Goal: Transaction & Acquisition: Purchase product/service

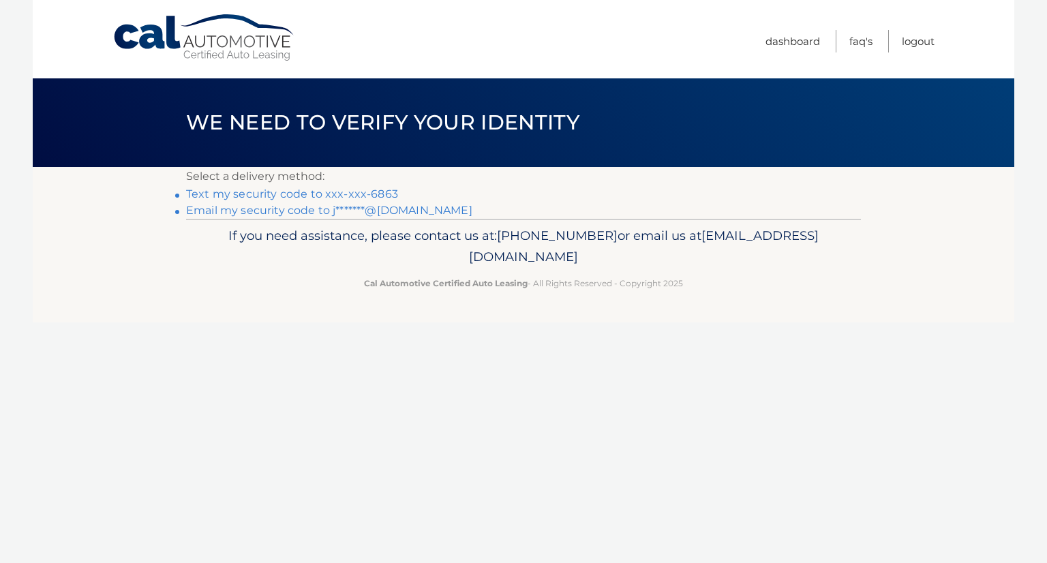
click at [260, 197] on link "Text my security code to xxx-xxx-6863" at bounding box center [292, 194] width 212 height 13
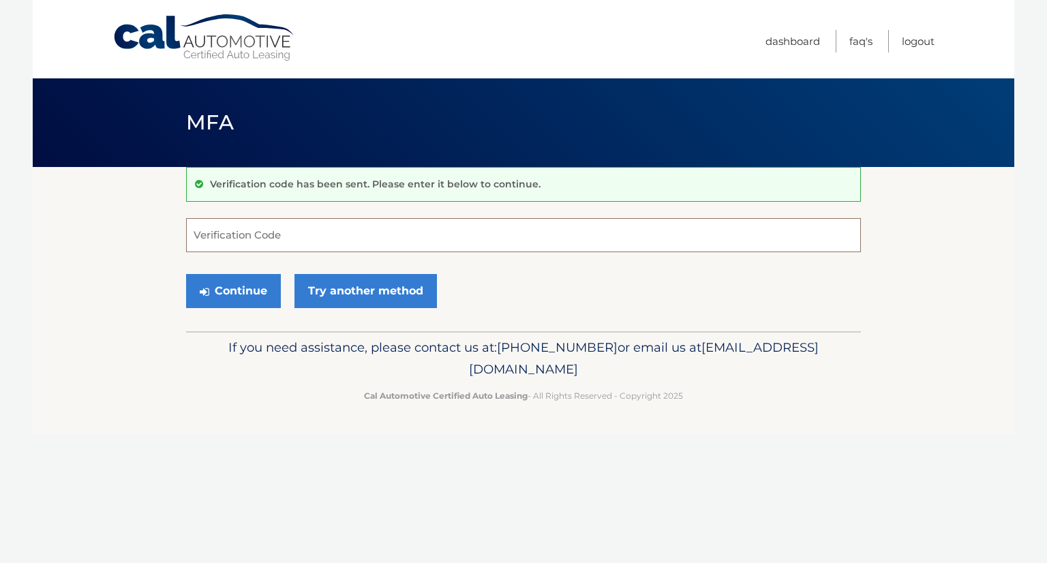
click at [306, 233] on input "Verification Code" at bounding box center [523, 235] width 675 height 34
type input "764528"
click at [218, 302] on button "Continue" at bounding box center [233, 291] width 95 height 34
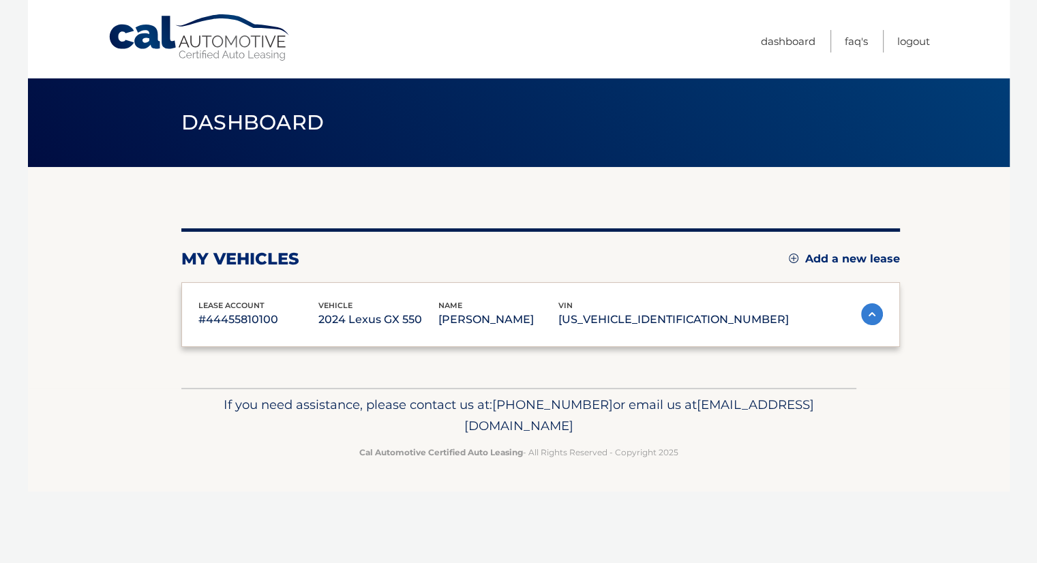
click at [224, 291] on div "lease account #44455810100 vehicle 2024 Lexus GX 550 name JASON DIPOALA vin JTJ…" at bounding box center [540, 314] width 719 height 65
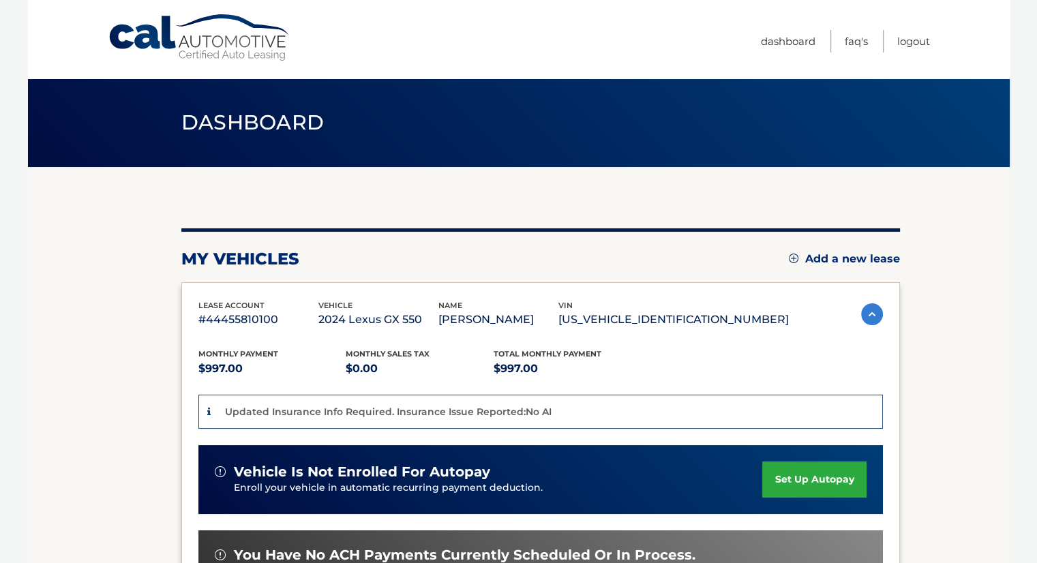
click at [942, 337] on section "my vehicles Add a new lease lease account #44455810100 vehicle 2024 Lexus GX 55…" at bounding box center [519, 470] width 982 height 607
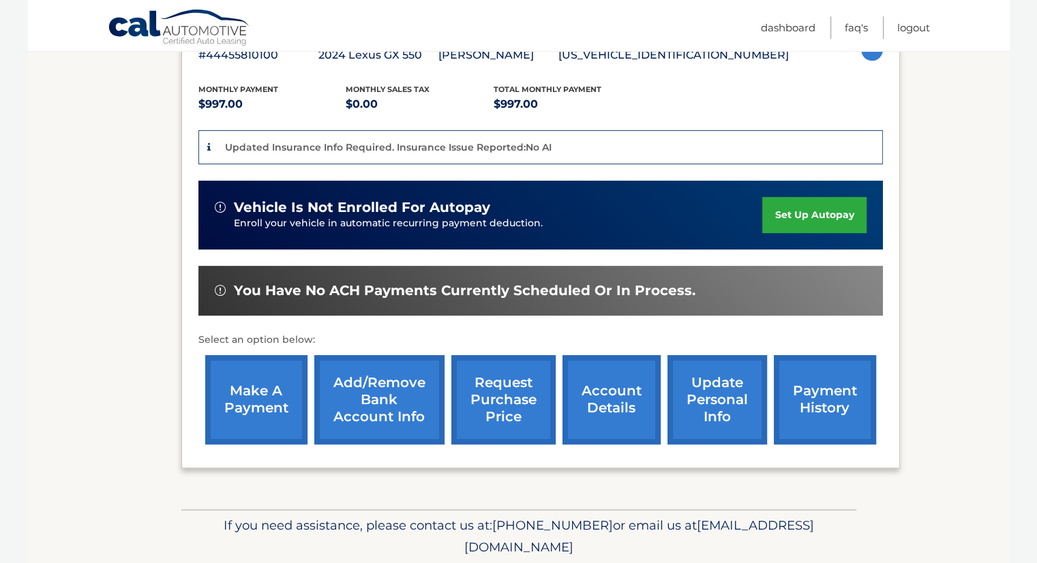
scroll to position [273, 0]
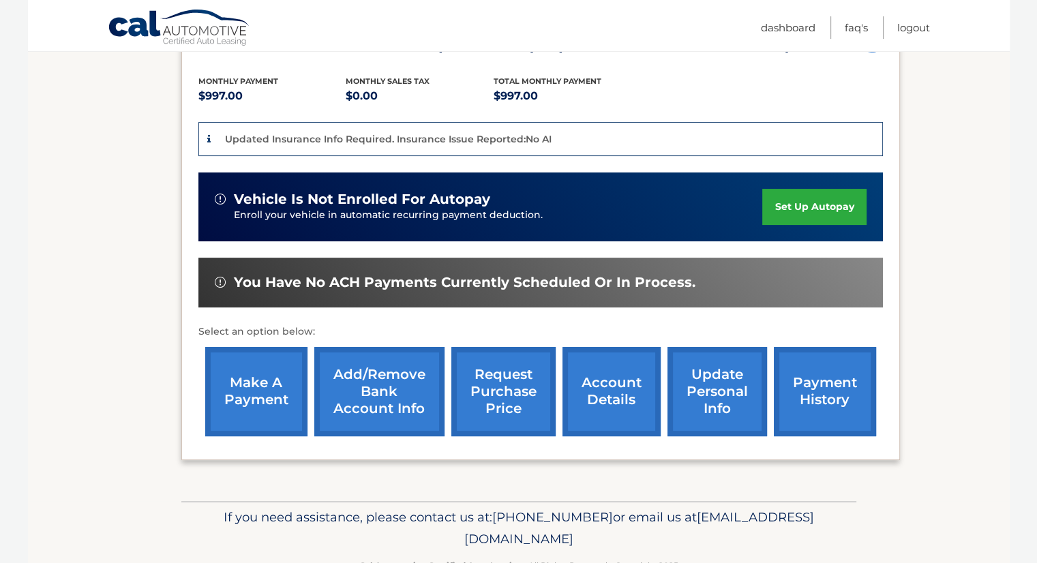
click at [264, 383] on link "make a payment" at bounding box center [256, 391] width 102 height 89
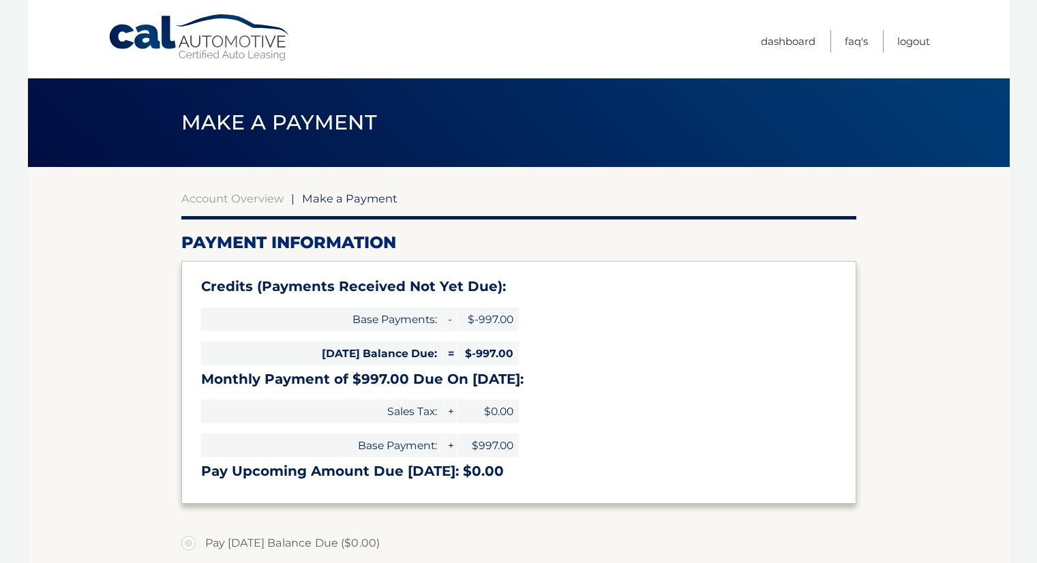
select select "YmUzZDkxZWQtNmNhMy00YTYzLTljZTktODk2YjdkNjYzYjZm"
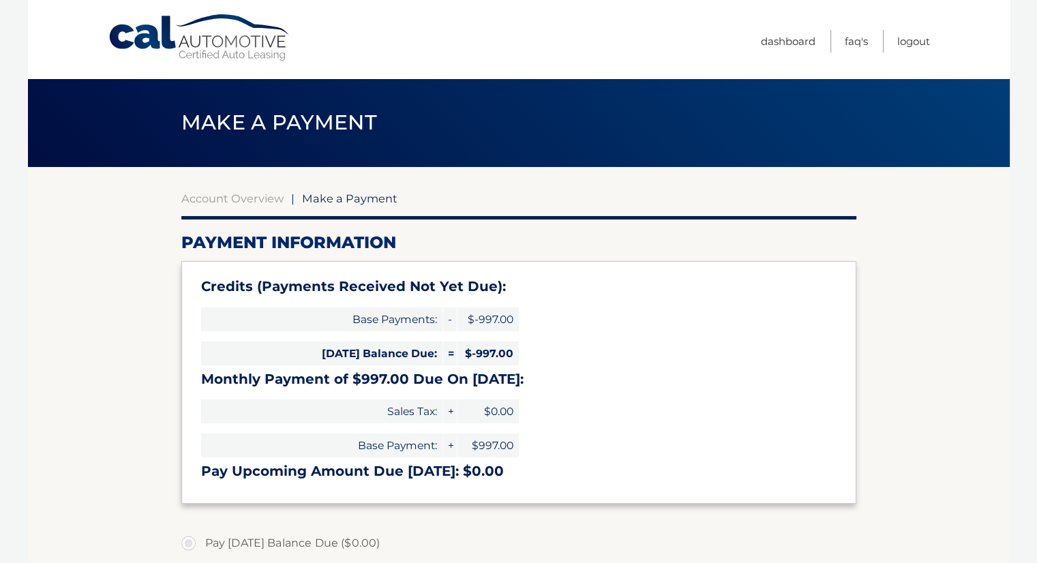
click at [863, 333] on section "Account Overview | Make a Payment Payment Information Credits (Payments Receive…" at bounding box center [519, 548] width 982 height 762
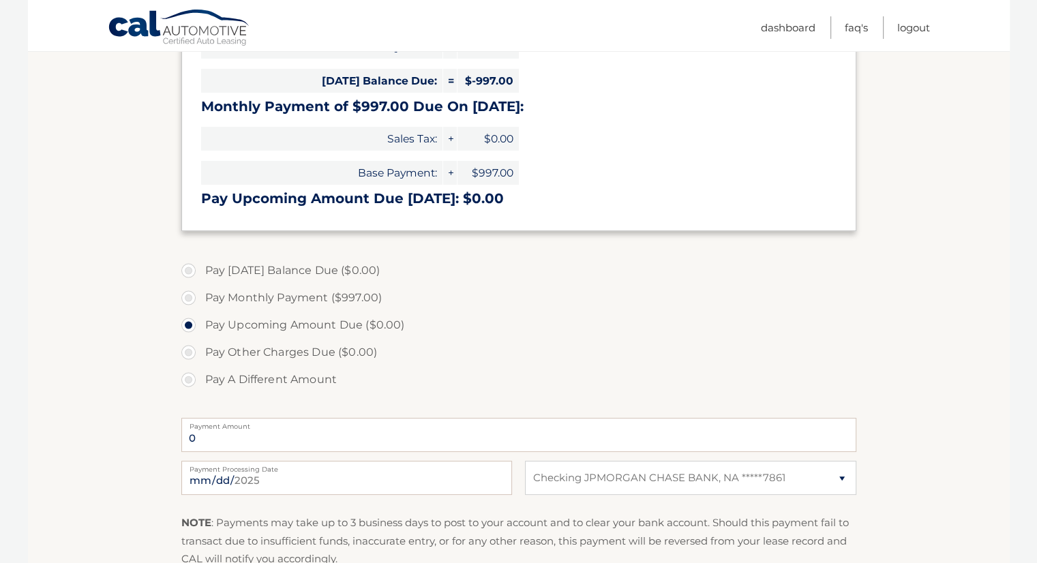
scroll to position [300, 0]
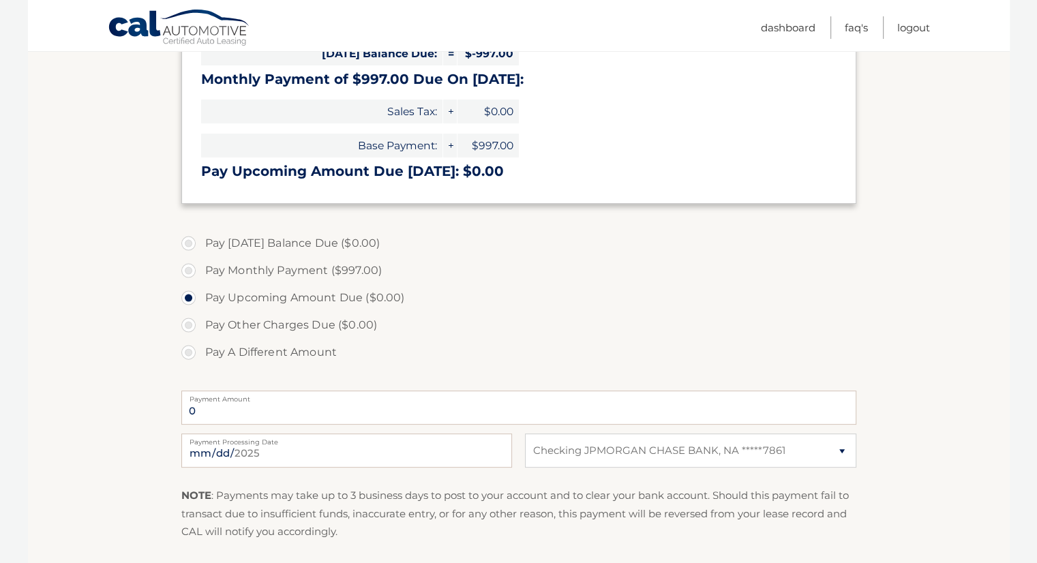
click at [179, 267] on section "Account Overview | Make a Payment Payment Information Credits (Payments Receive…" at bounding box center [519, 248] width 982 height 762
click at [185, 269] on label "Pay Monthly Payment ($997.00)" at bounding box center [518, 270] width 675 height 27
click at [187, 269] on input "Pay Monthly Payment ($997.00)" at bounding box center [194, 268] width 14 height 22
radio input "true"
type input "997.00"
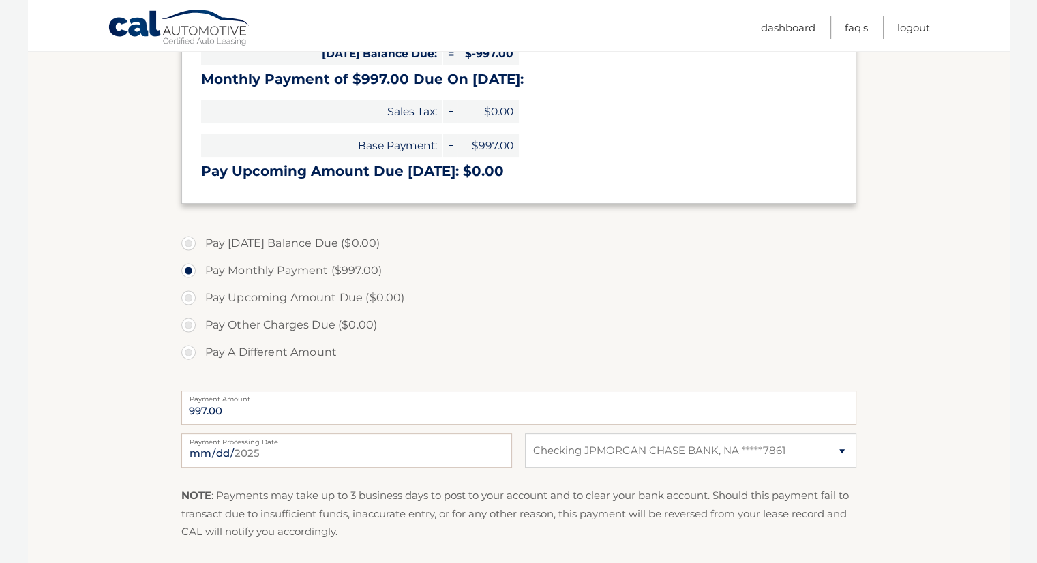
click at [187, 339] on input "Pay A Different Amount" at bounding box center [194, 350] width 14 height 22
radio input "true"
type input "0"
click at [192, 271] on label "Pay Monthly Payment ($997.00)" at bounding box center [518, 270] width 675 height 27
click at [192, 271] on input "Pay Monthly Payment ($997.00)" at bounding box center [194, 268] width 14 height 22
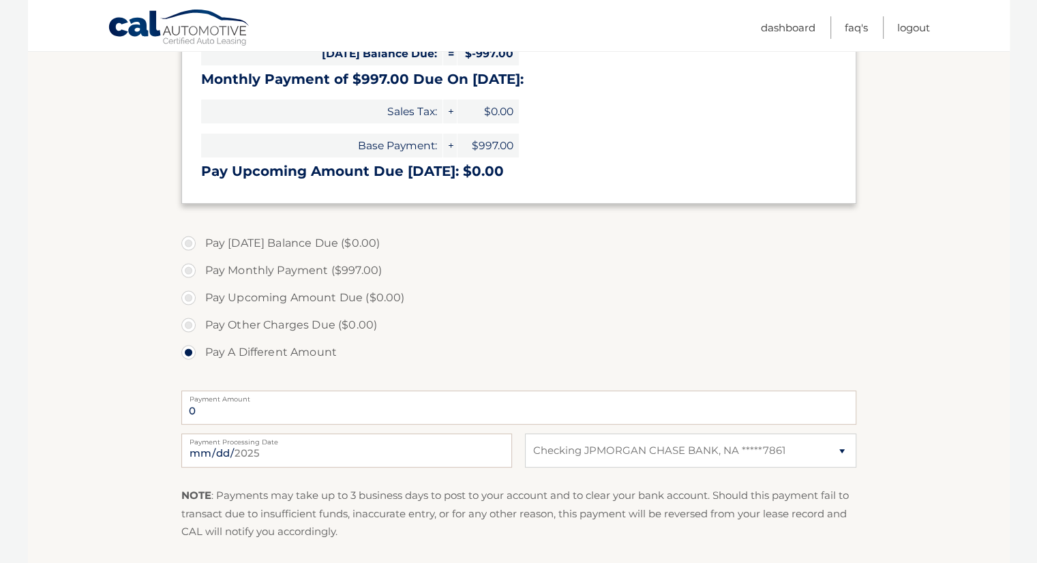
radio input "true"
type input "997.00"
click at [677, 358] on label "Pay A Different Amount" at bounding box center [518, 352] width 675 height 27
click at [200, 358] on input "Pay A Different Amount" at bounding box center [194, 350] width 14 height 22
radio input "true"
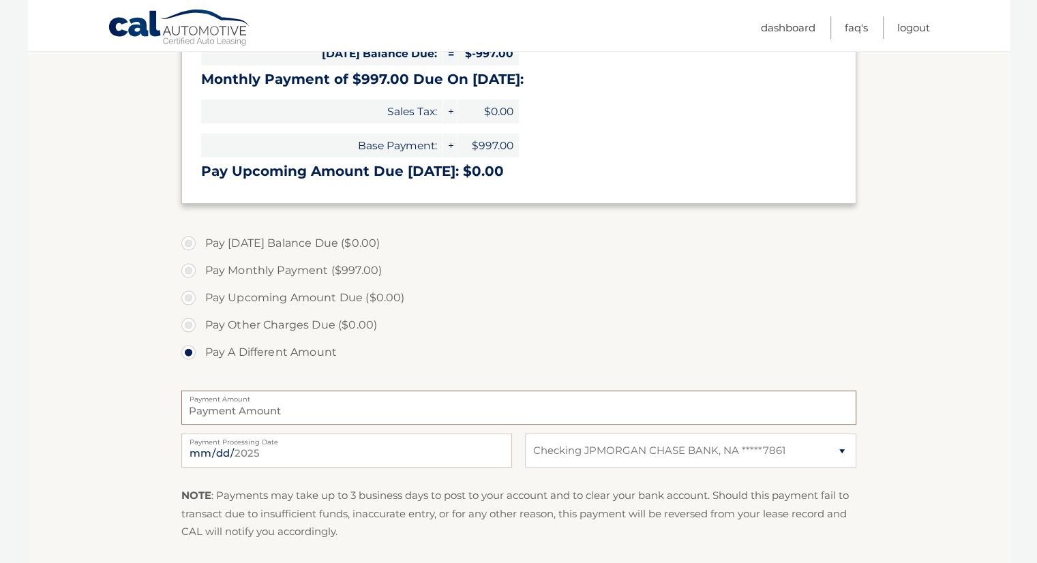
type input "0"
click at [191, 269] on label "Pay Monthly Payment ($997.00)" at bounding box center [518, 270] width 675 height 27
click at [191, 269] on input "Pay Monthly Payment ($997.00)" at bounding box center [194, 268] width 14 height 22
radio input "true"
type input "997.00"
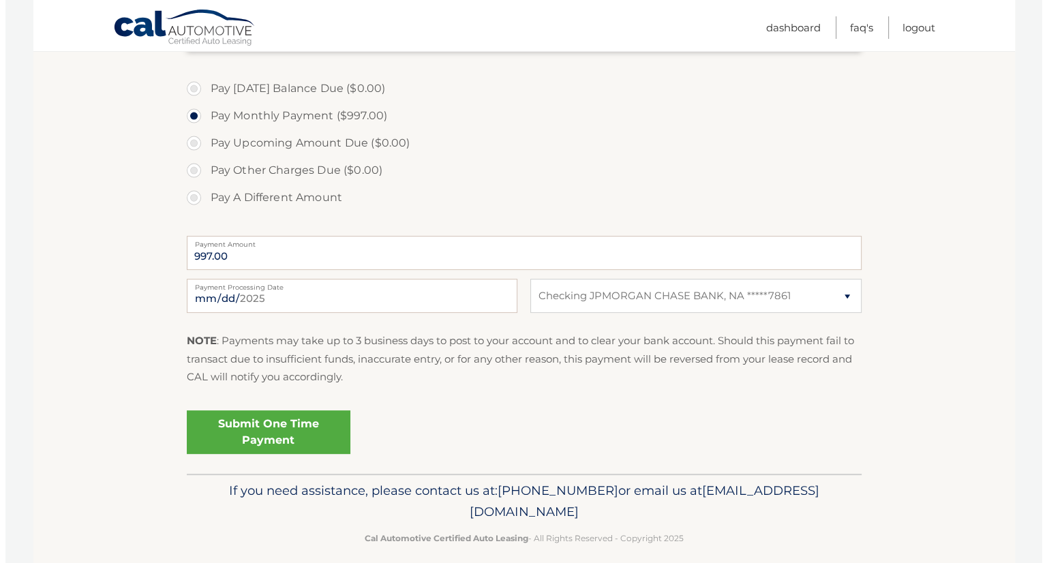
scroll to position [468, 0]
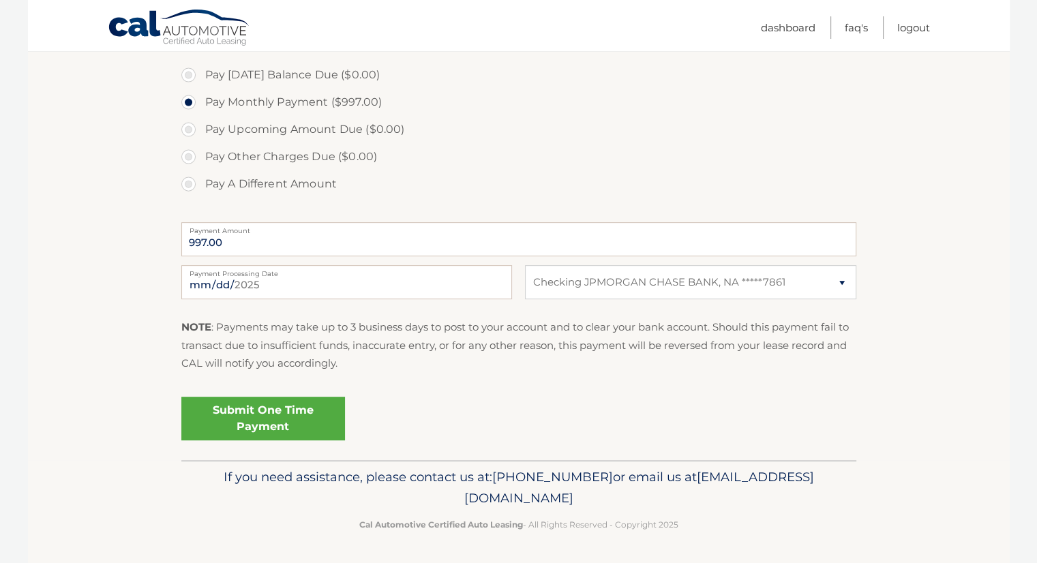
click at [295, 418] on link "Submit One Time Payment" at bounding box center [263, 419] width 164 height 44
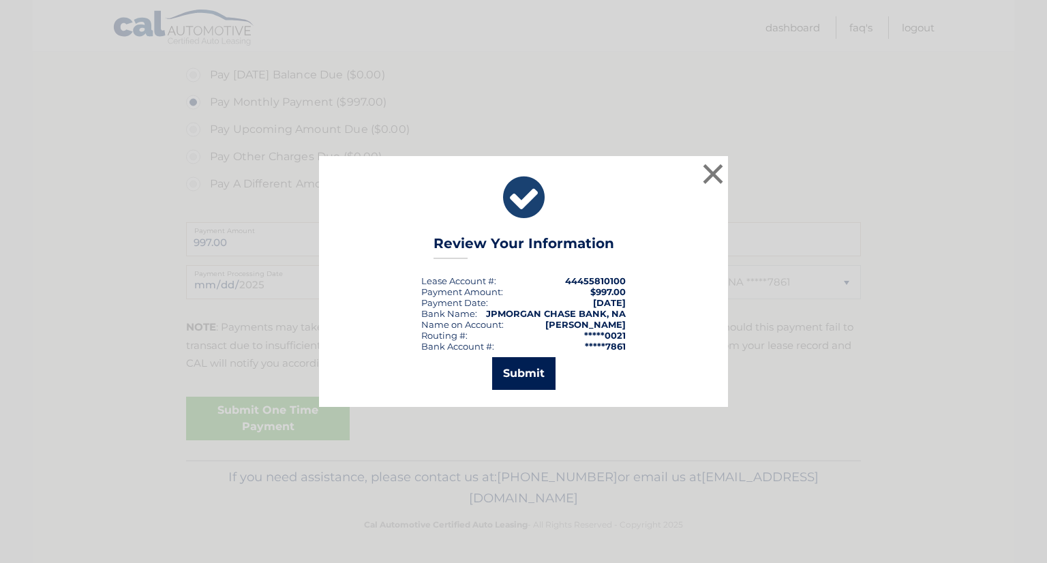
click at [515, 370] on button "Submit" at bounding box center [523, 373] width 63 height 33
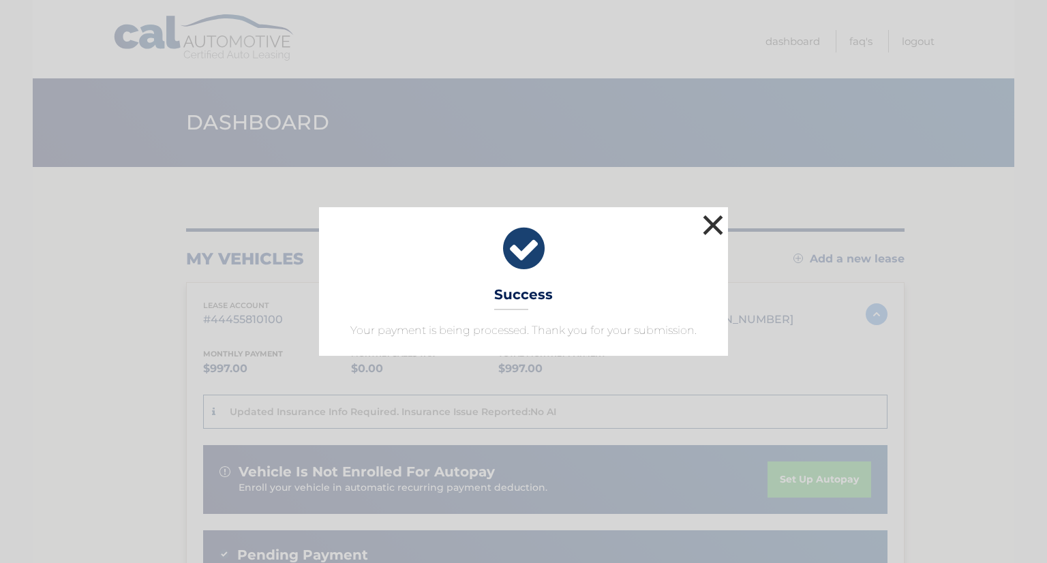
click at [714, 223] on button "×" at bounding box center [713, 224] width 27 height 27
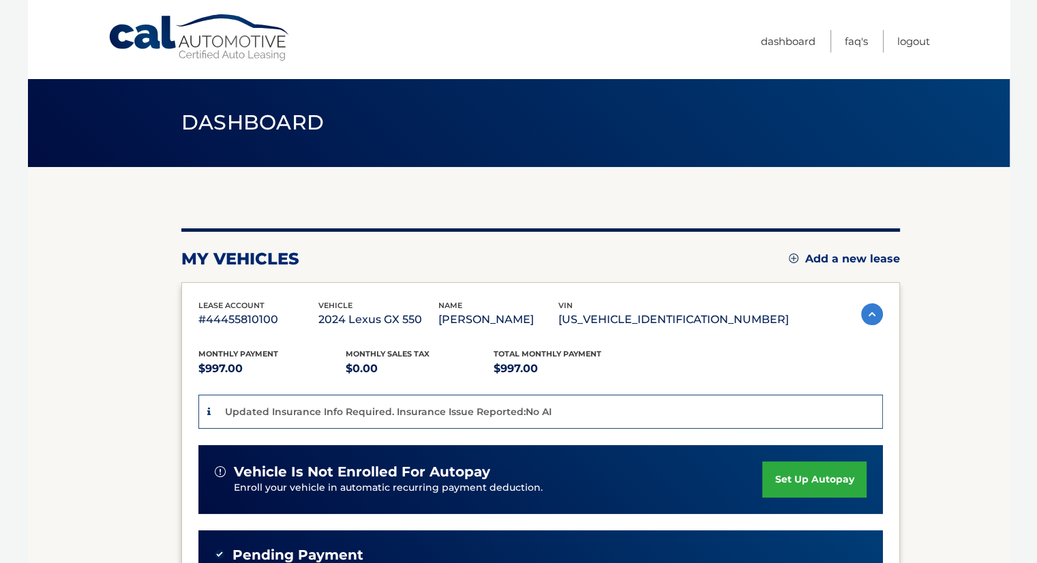
click at [409, 247] on div "my vehicles Add a new lease lease account #44455810100 vehicle 2024 Lexus GX 55…" at bounding box center [540, 493] width 719 height 531
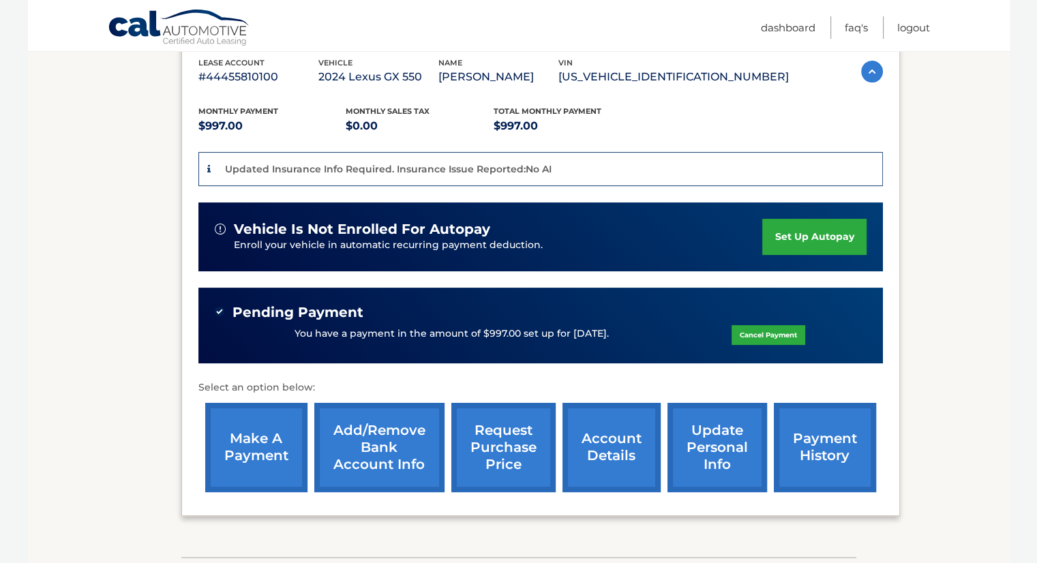
scroll to position [245, 0]
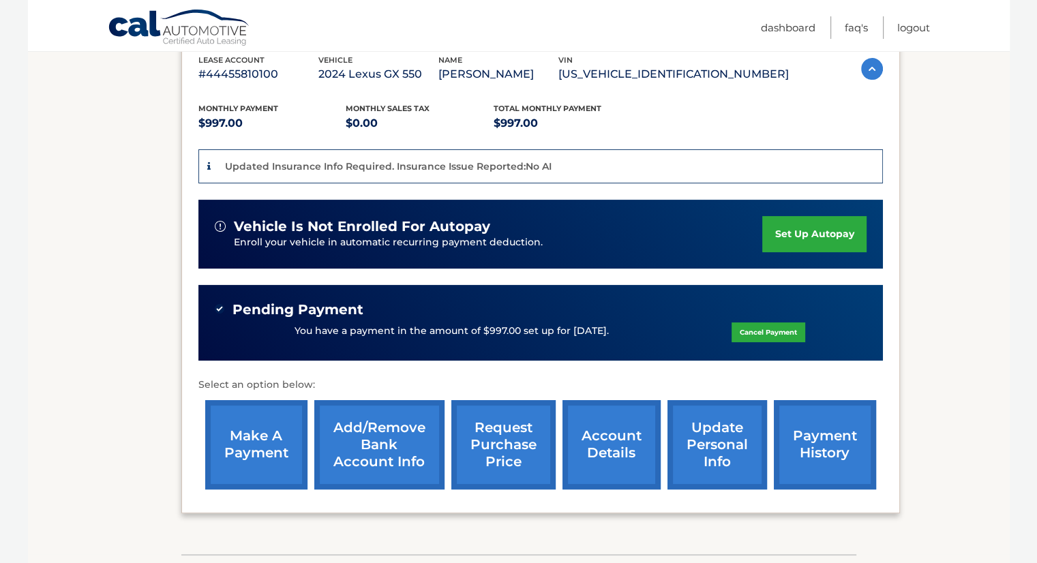
click at [824, 429] on link "payment history" at bounding box center [825, 444] width 102 height 89
